Goal: Transaction & Acquisition: Purchase product/service

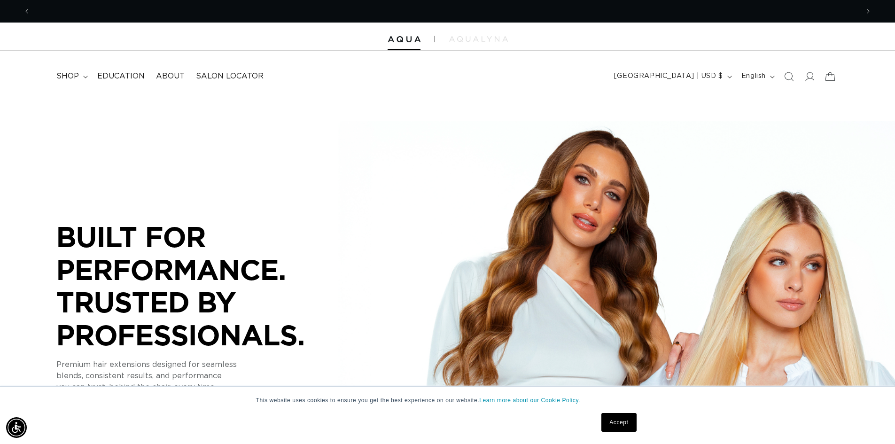
scroll to position [0, 828]
click at [76, 73] on span "shop" at bounding box center [67, 76] width 23 height 10
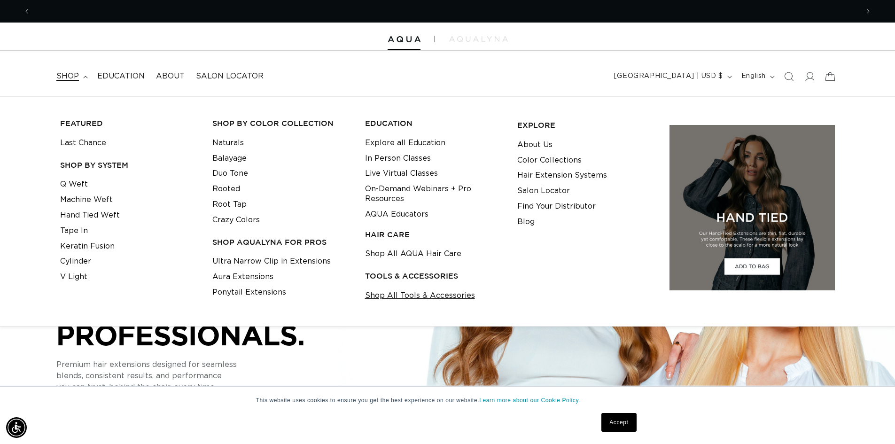
scroll to position [0, 1656]
click at [380, 295] on link "Shop All Tools & Accessories" at bounding box center [420, 295] width 110 height 15
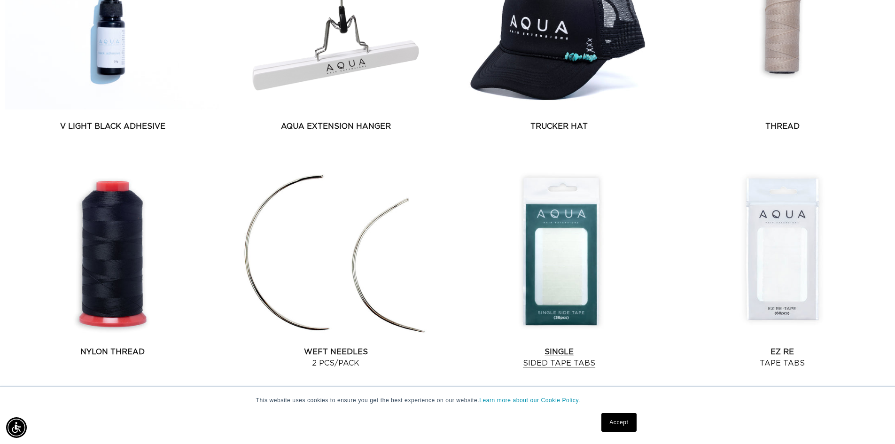
scroll to position [0, 828]
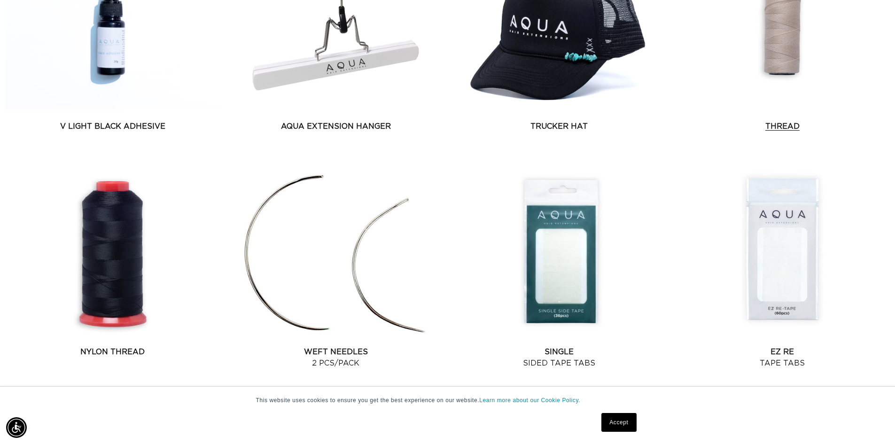
click at [795, 124] on link "Thread" at bounding box center [782, 126] width 216 height 11
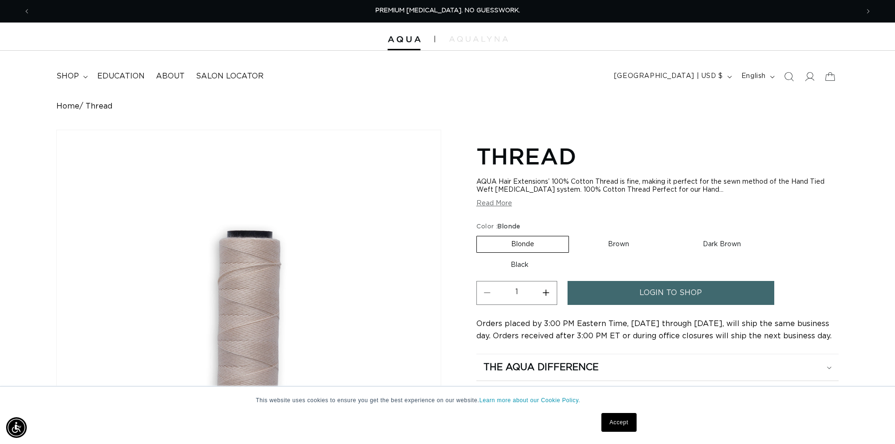
click at [589, 296] on link "login to shop" at bounding box center [670, 293] width 207 height 24
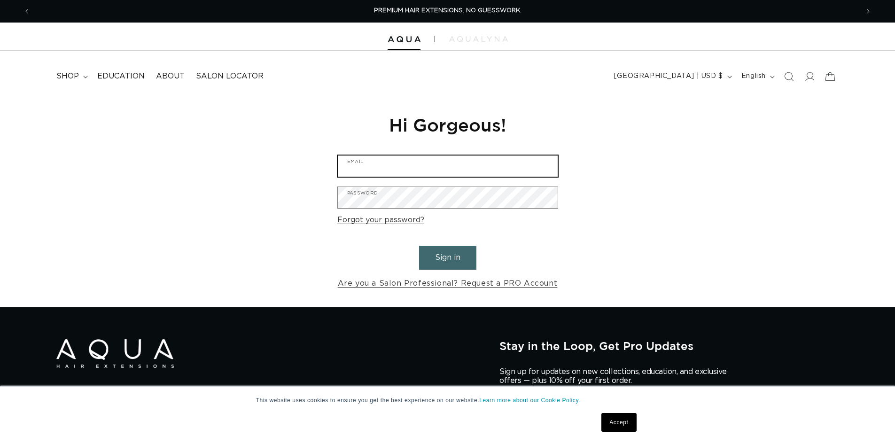
click at [397, 163] on input "Email" at bounding box center [448, 165] width 220 height 21
type input "gracieunger13@gmail.com"
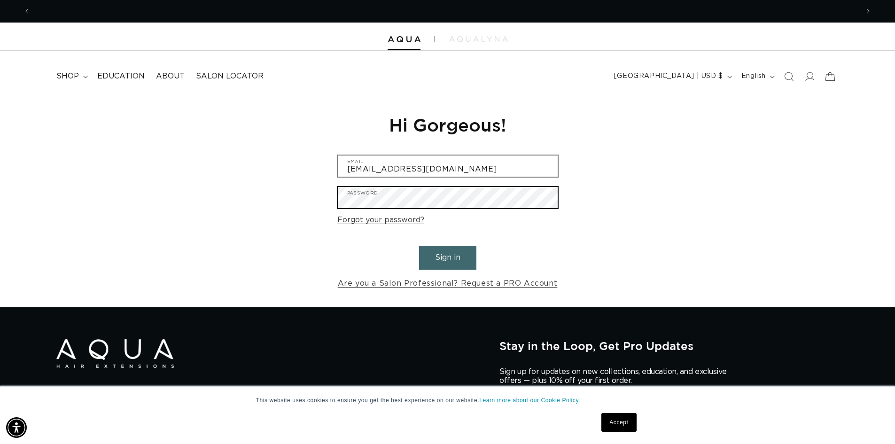
scroll to position [0, 828]
click at [419, 246] on button "Sign in" at bounding box center [447, 258] width 57 height 24
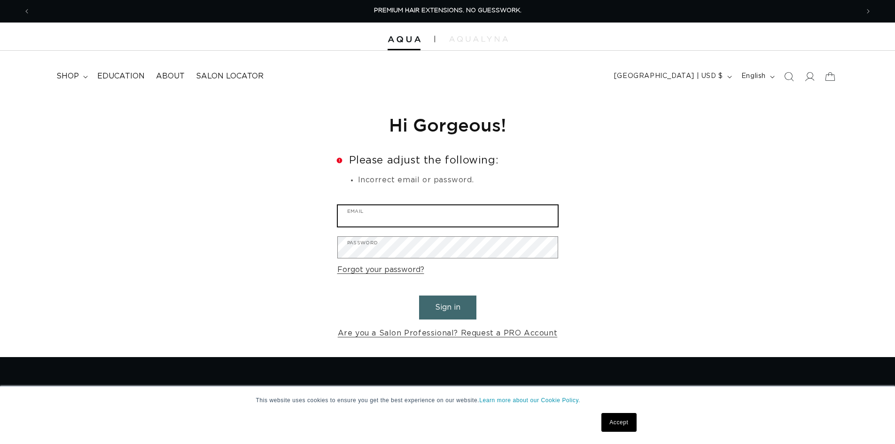
click at [385, 220] on input "Email" at bounding box center [448, 215] width 220 height 21
type input "nicole@colorbarbeautysalon.com"
click at [457, 219] on input "nicole@colorbarbeautysalon.com" at bounding box center [448, 215] width 220 height 21
click at [485, 220] on input "nicole@colorbarbeautysalon.com" at bounding box center [448, 215] width 220 height 21
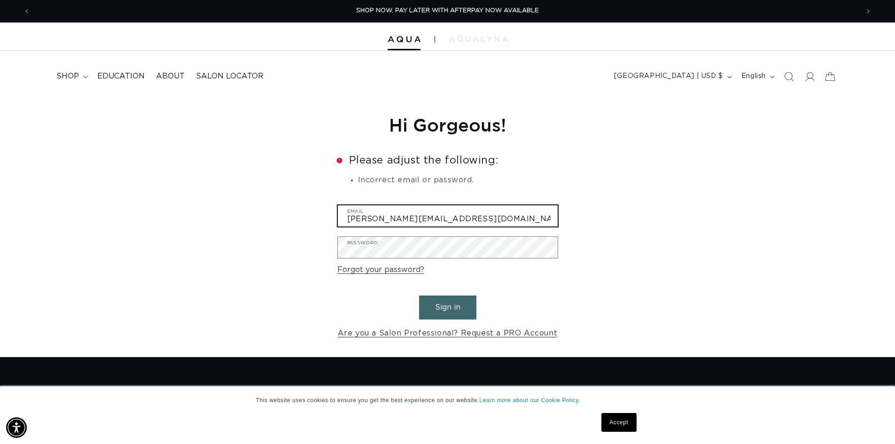
click at [485, 220] on input "nicole@colorbarbeautysalon.com" at bounding box center [448, 215] width 220 height 21
click at [387, 216] on input "[PERSON_NAME][EMAIL_ADDRESS][DOMAIN_NAME]" at bounding box center [448, 215] width 220 height 21
click at [387, 216] on input "nicole@colorbarbeautysalon.com" at bounding box center [448, 215] width 220 height 21
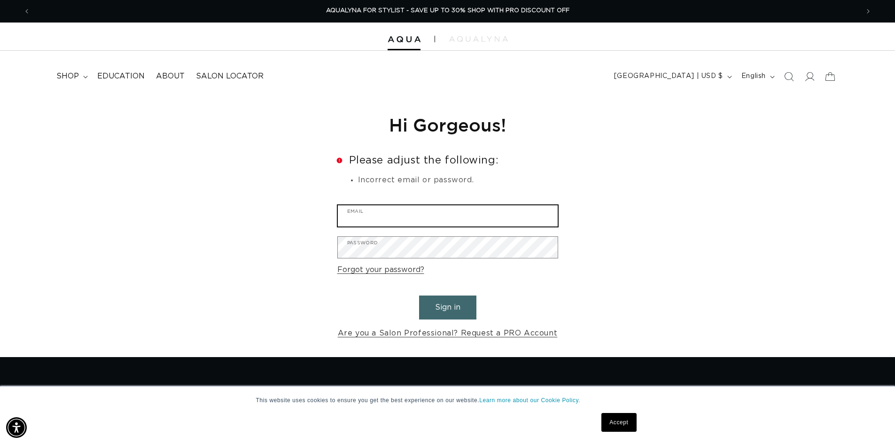
click at [367, 221] on input "Email" at bounding box center [448, 215] width 220 height 21
type input "gracieunger13@gmail.com"
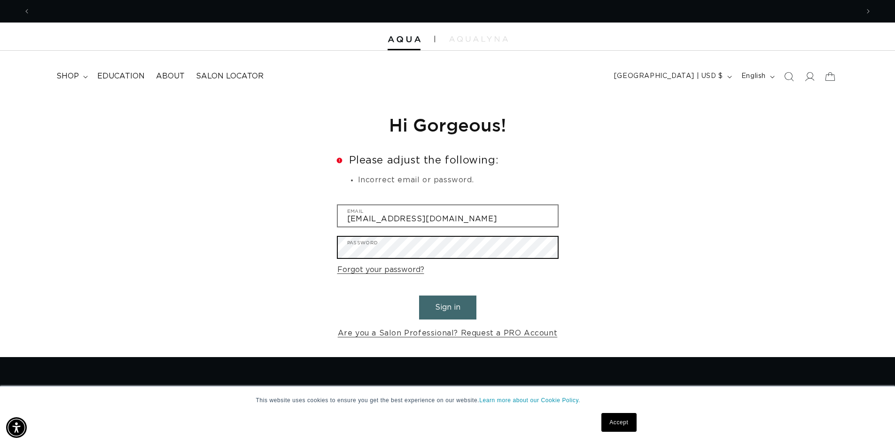
scroll to position [0, 828]
click at [419, 295] on button "Sign in" at bounding box center [447, 307] width 57 height 24
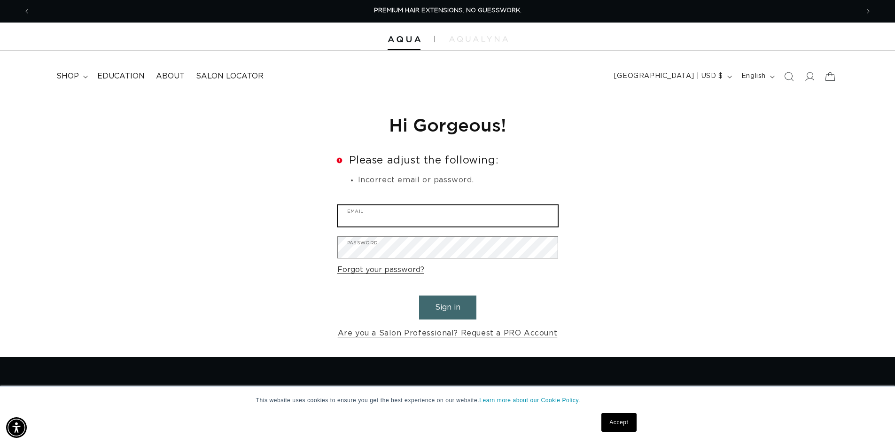
click at [381, 217] on input "Email" at bounding box center [448, 215] width 220 height 21
type input "[EMAIL_ADDRESS][DOMAIN_NAME]"
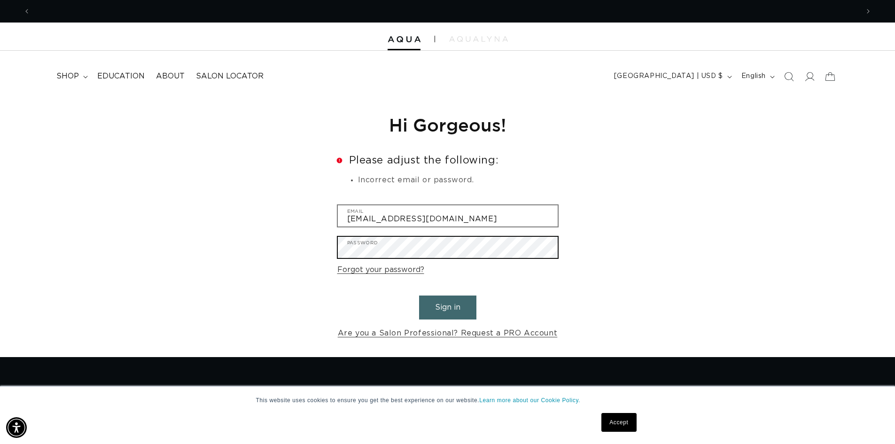
scroll to position [0, 828]
click at [419, 295] on button "Sign in" at bounding box center [447, 307] width 57 height 24
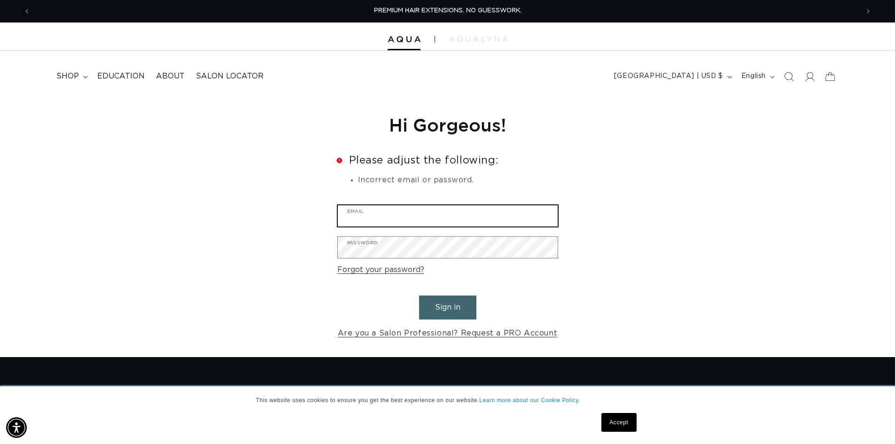
click at [403, 216] on input "Email" at bounding box center [448, 215] width 220 height 21
click at [811, 80] on icon at bounding box center [809, 76] width 10 height 10
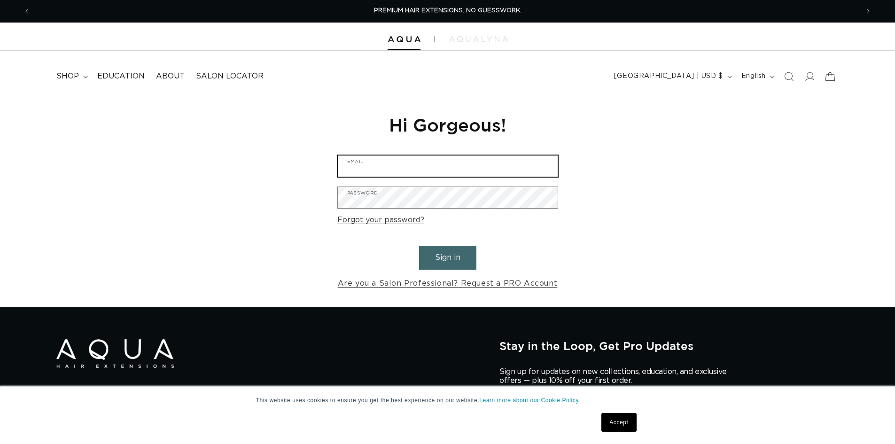
click at [482, 169] on input "Email" at bounding box center [448, 165] width 220 height 21
type input "nicole@colorbarbeautysalon.com"
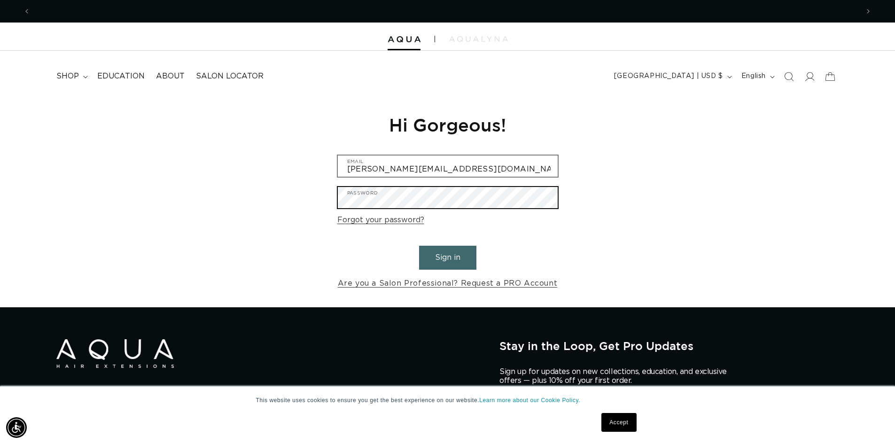
scroll to position [0, 828]
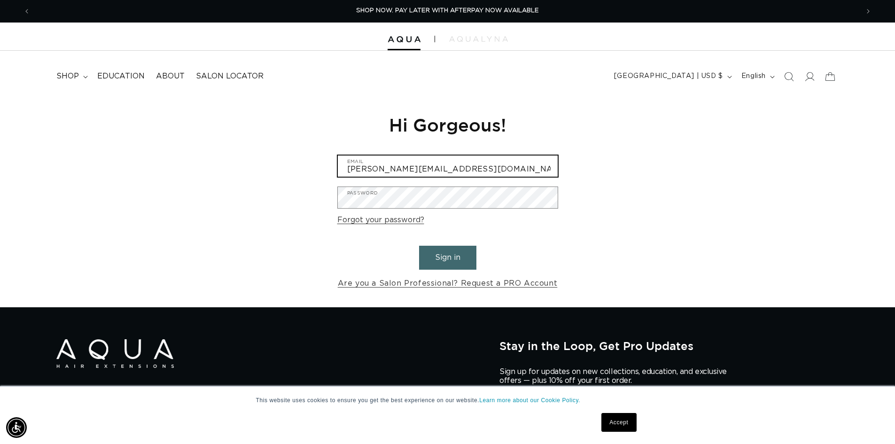
click at [469, 171] on input "nicole@colorbarbeautysalon.com" at bounding box center [448, 165] width 220 height 21
click at [469, 171] on input "[PERSON_NAME][EMAIL_ADDRESS][DOMAIN_NAME]" at bounding box center [448, 165] width 220 height 21
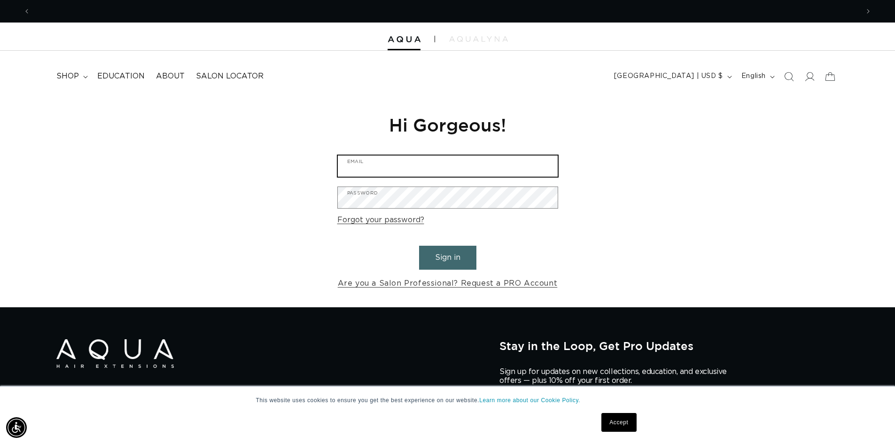
scroll to position [0, 1656]
click at [364, 164] on input "Email" at bounding box center [448, 165] width 220 height 21
type input "gracieunger13@gmail.com"
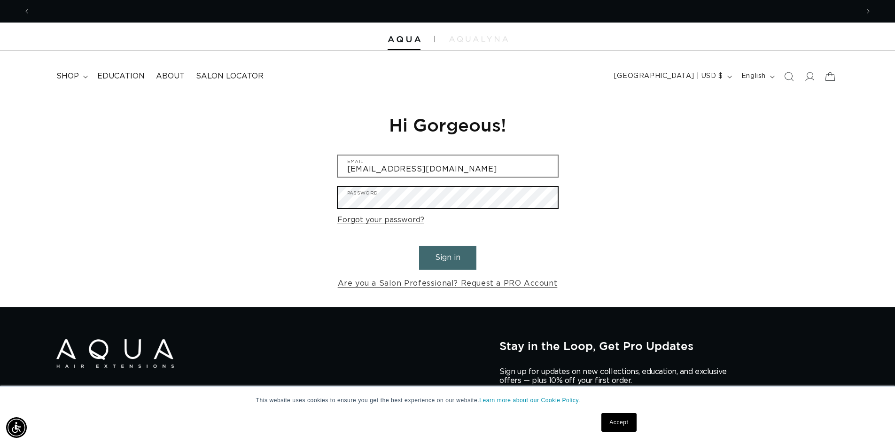
scroll to position [0, 828]
click at [419, 246] on button "Sign in" at bounding box center [447, 258] width 57 height 24
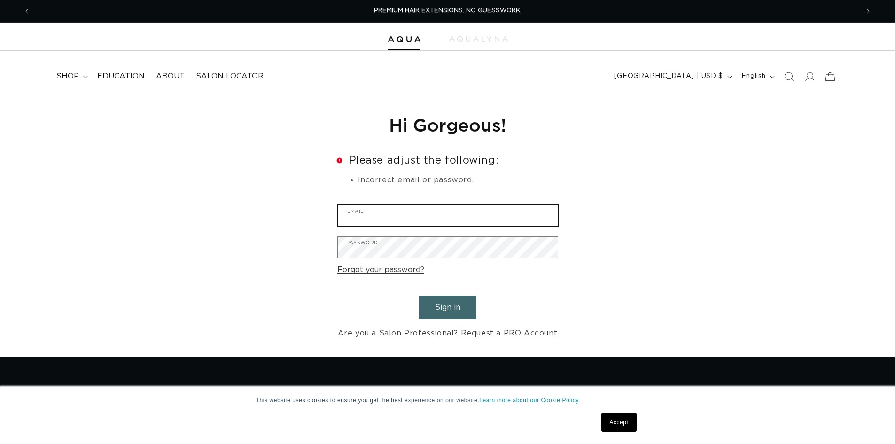
click at [371, 212] on input "Email" at bounding box center [448, 215] width 220 height 21
type input "[EMAIL_ADDRESS][DOMAIN_NAME]"
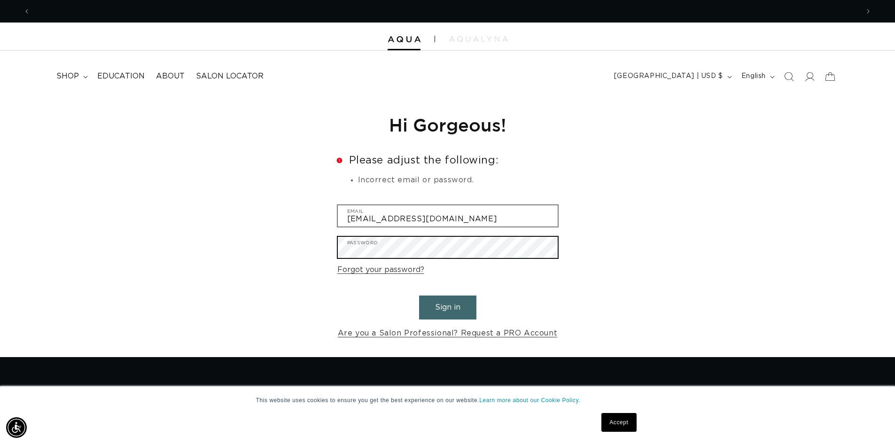
scroll to position [0, 1656]
click at [419, 295] on button "Sign in" at bounding box center [447, 307] width 57 height 24
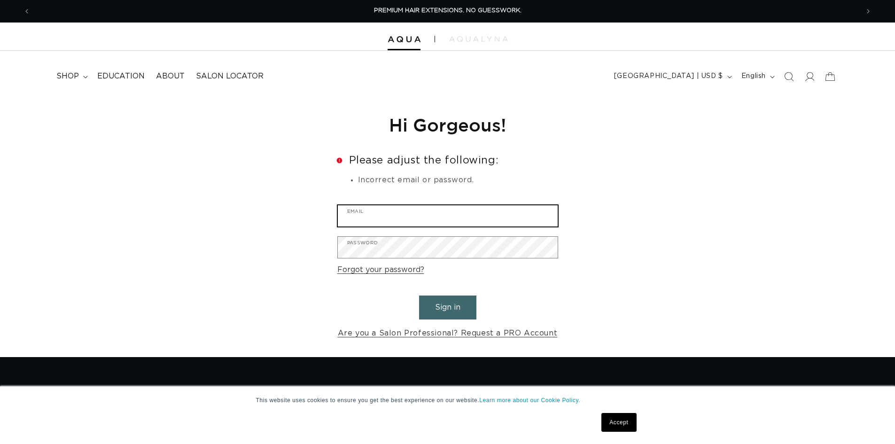
click at [371, 217] on input "Email" at bounding box center [448, 215] width 220 height 21
type input "[PERSON_NAME][EMAIL_ADDRESS][DOMAIN_NAME]"
